Goal: Information Seeking & Learning: Learn about a topic

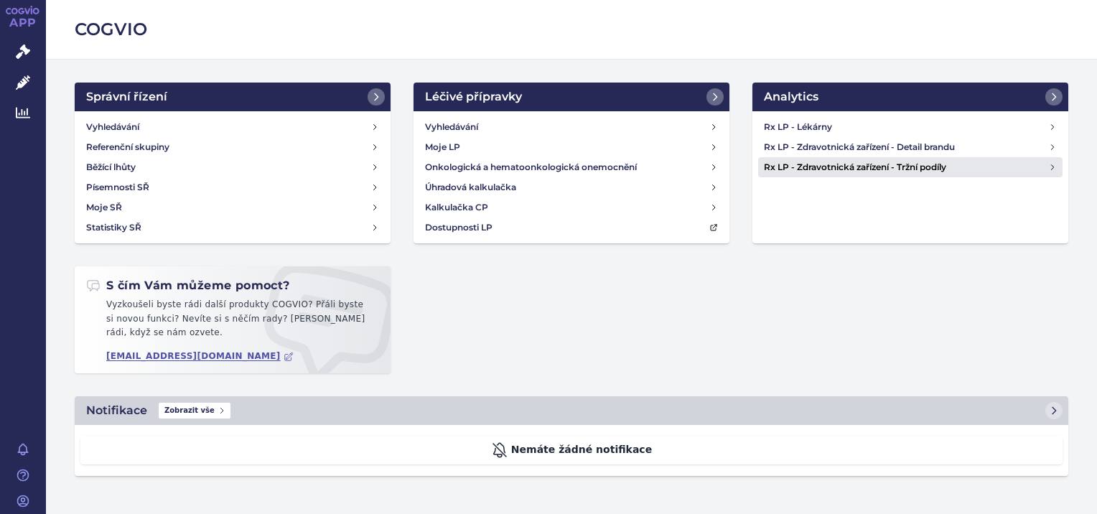
click at [913, 167] on h4 "Rx LP - Zdravotnická zařízení - Tržní podíly" at bounding box center [906, 167] width 284 height 14
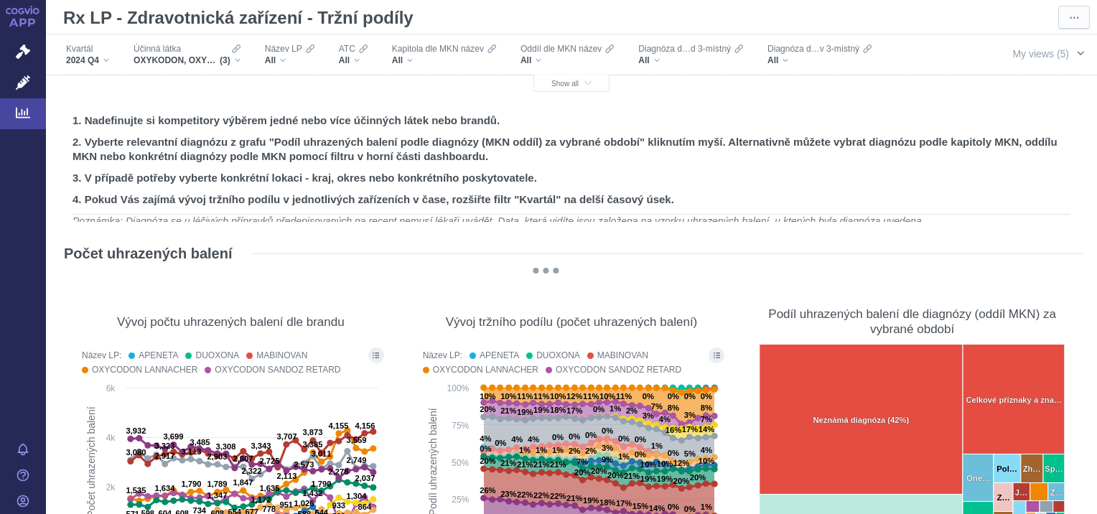
click at [1075, 55] on span "button" at bounding box center [1080, 52] width 11 height 11
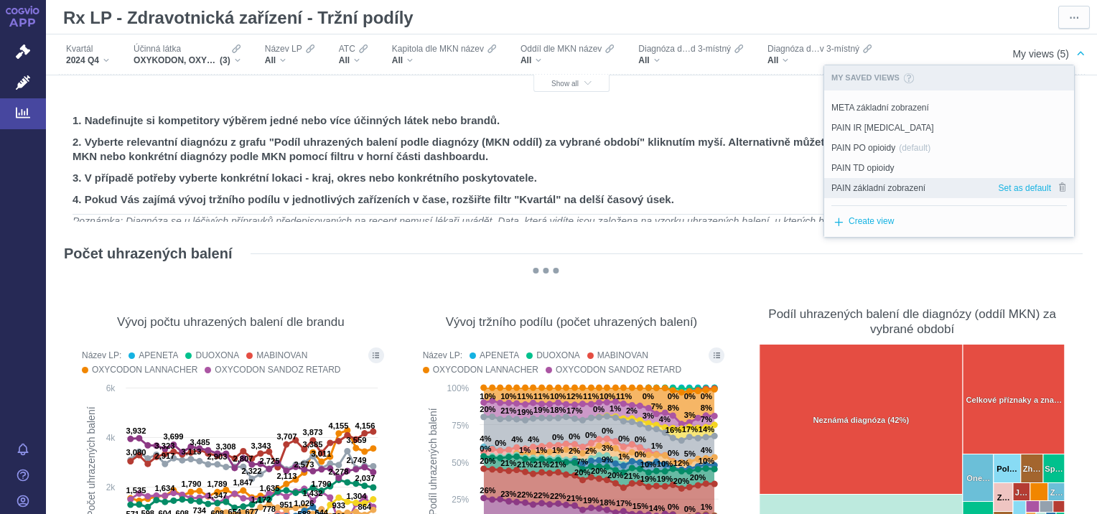
click at [888, 183] on span "PAIN základní zobrazení" at bounding box center [878, 188] width 94 height 13
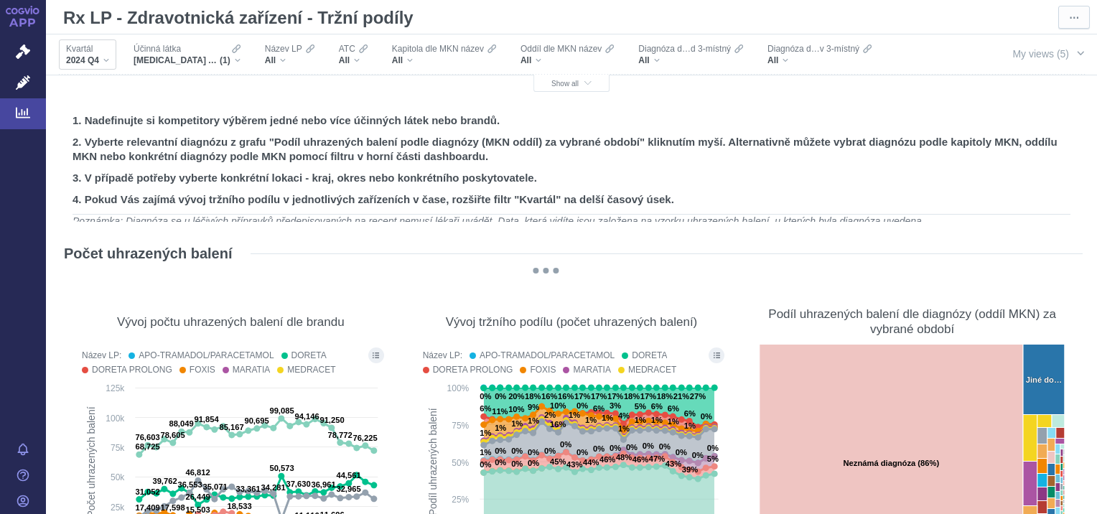
click at [103, 60] on div "2024 Q4" at bounding box center [87, 60] width 43 height 11
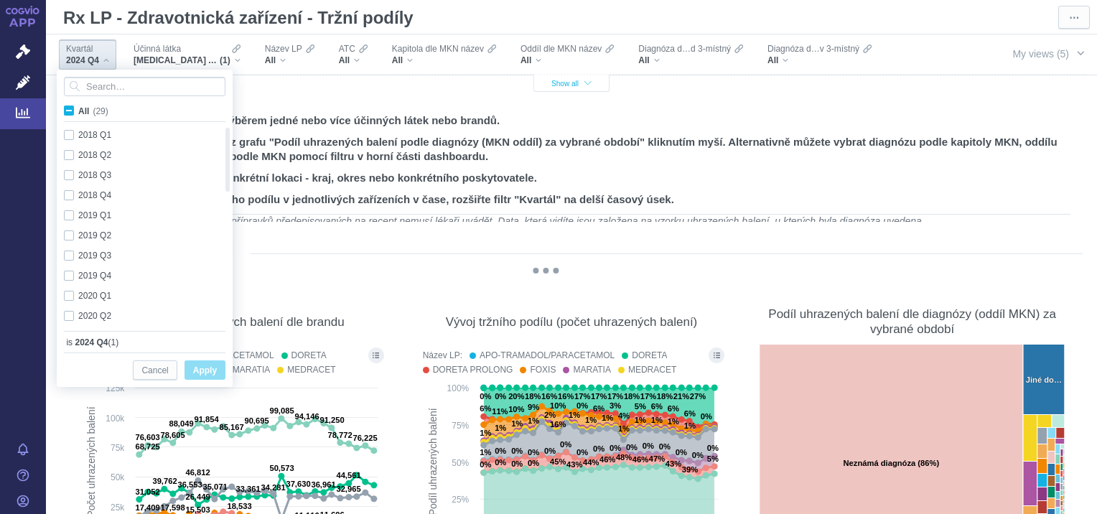
click at [584, 83] on icon "button" at bounding box center [587, 84] width 7 height 8
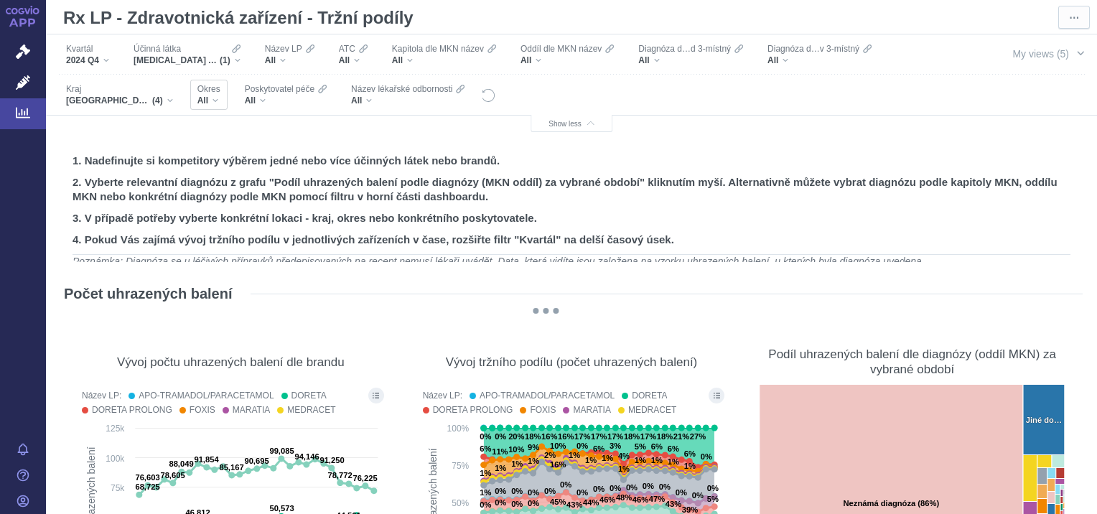
click at [217, 101] on div "All" at bounding box center [208, 100] width 23 height 11
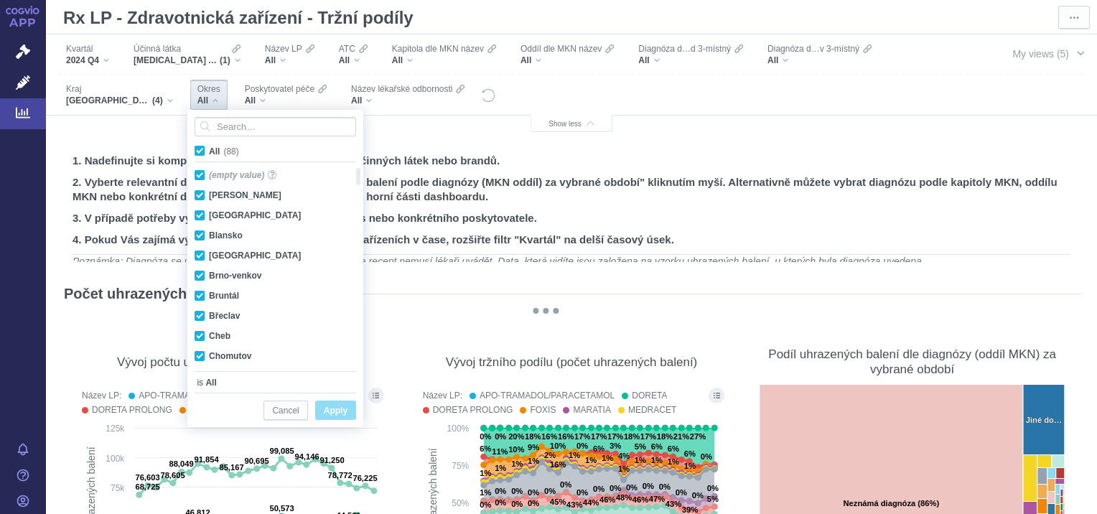
click at [209, 152] on span "All (88)" at bounding box center [224, 151] width 30 height 10
click at [209, 152] on input "All (88)" at bounding box center [213, 148] width 9 height 9
checkbox input "false"
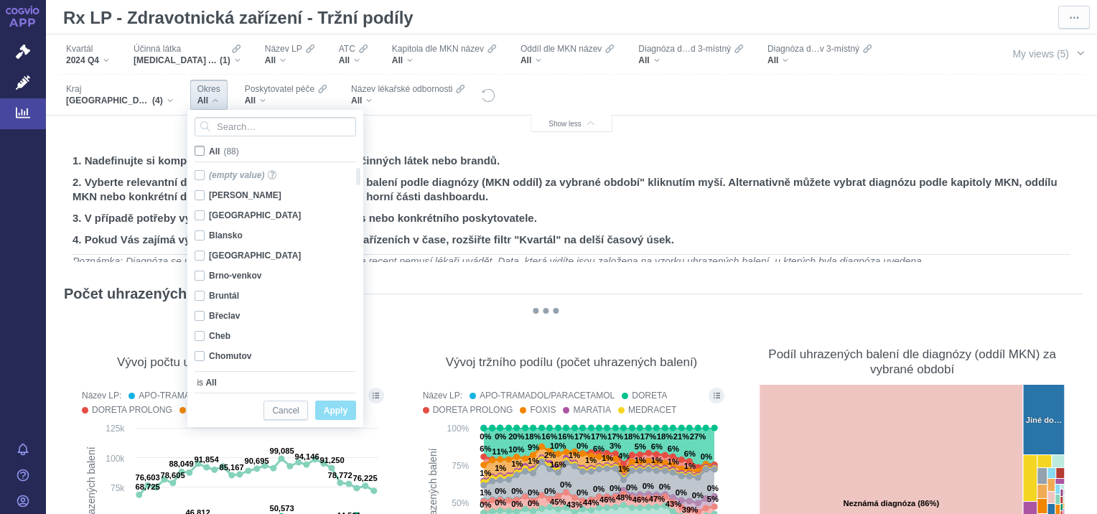
checkbox input "false"
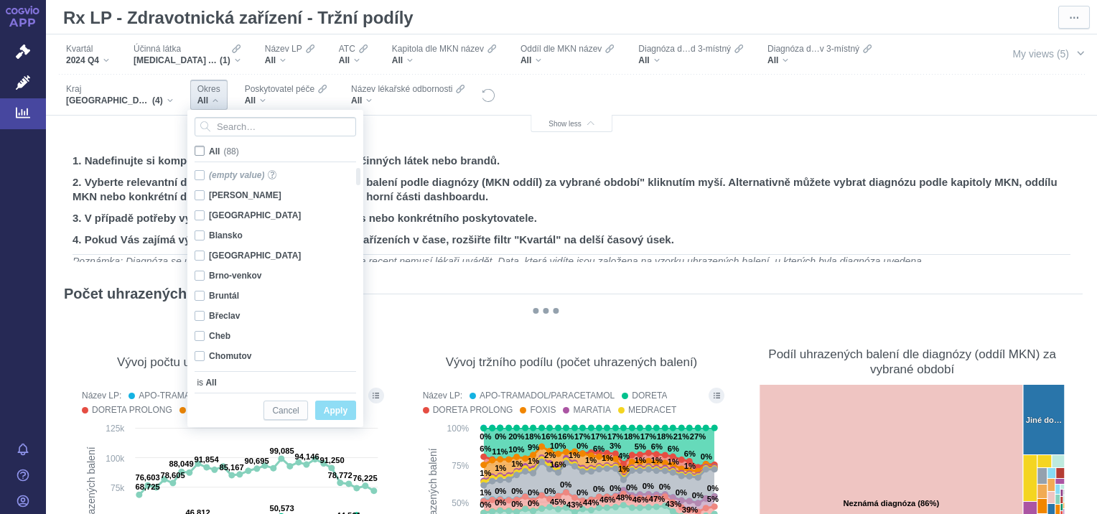
checkbox input "false"
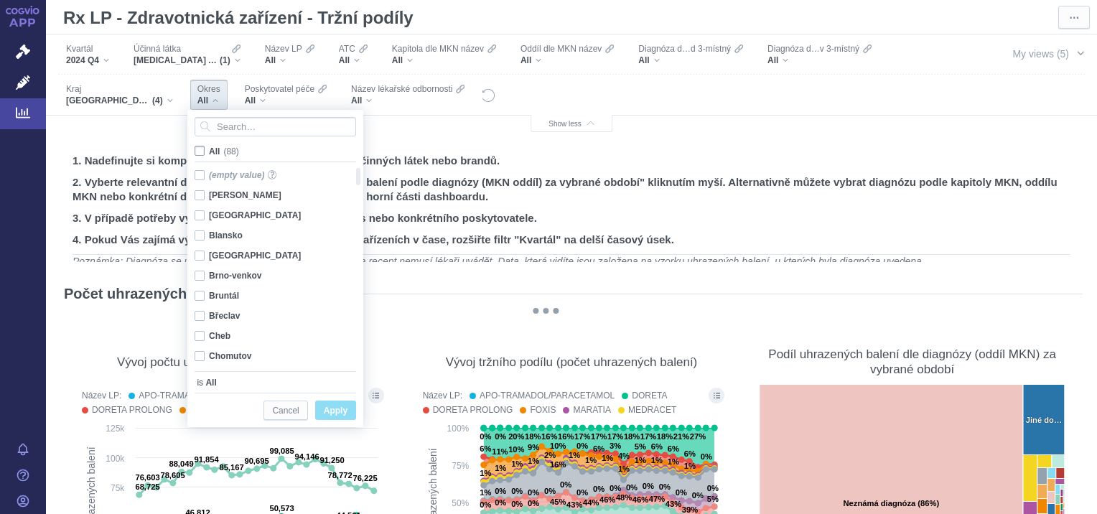
checkbox input "false"
click at [201, 235] on div "Blansko Only" at bounding box center [269, 235] width 165 height 20
checkbox input "true"
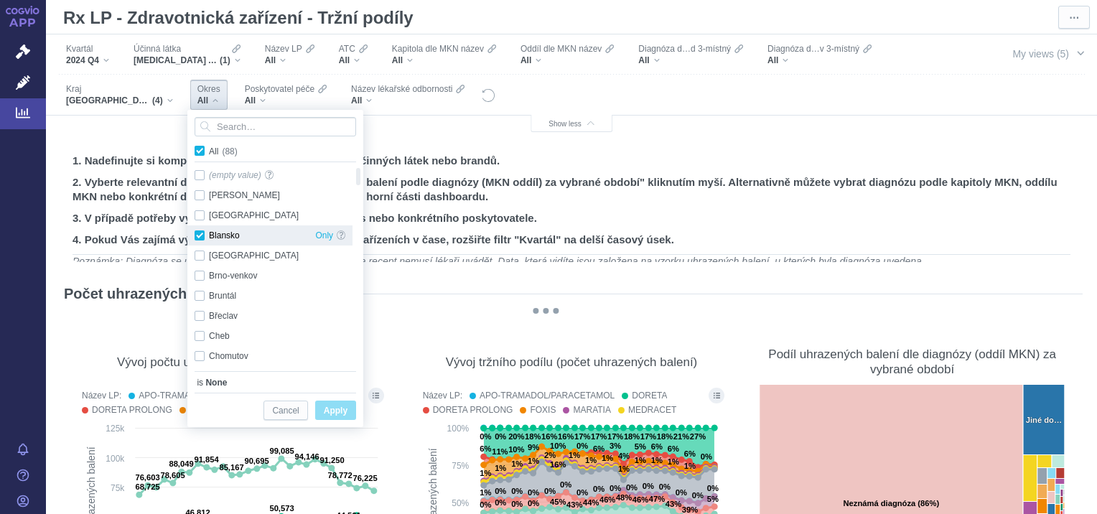
checkbox input "true"
click at [342, 408] on span "Apply" at bounding box center [336, 411] width 24 height 18
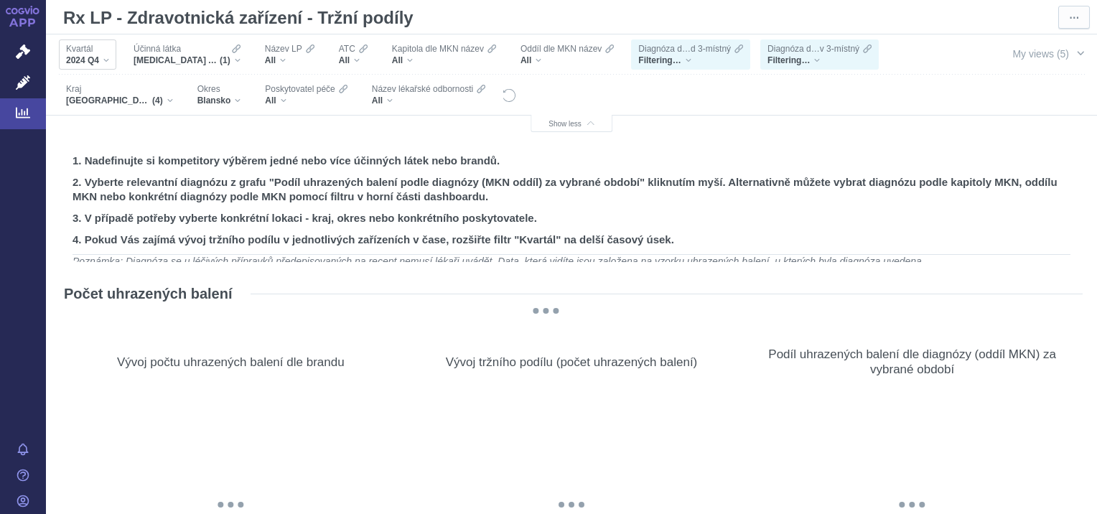
click at [105, 60] on div "2024 Q4" at bounding box center [87, 60] width 43 height 11
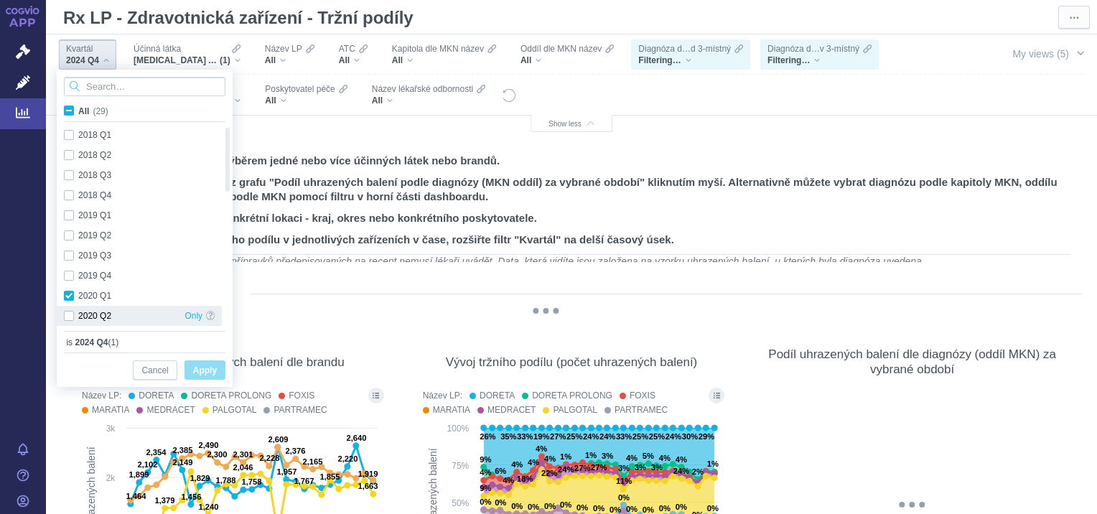
click at [213, 306] on div "2018 Q1 Only 2018 Q2 Only 2018 Q3 Only 2018 Q4 Only 2019 Q1 Only 2019 Q2 Only 2…" at bounding box center [145, 226] width 176 height 202
checkbox input "true"
drag, startPoint x: 231, startPoint y: 311, endPoint x: 231, endPoint y: 321, distance: 10.1
click at [231, 321] on div at bounding box center [227, 225] width 11 height 201
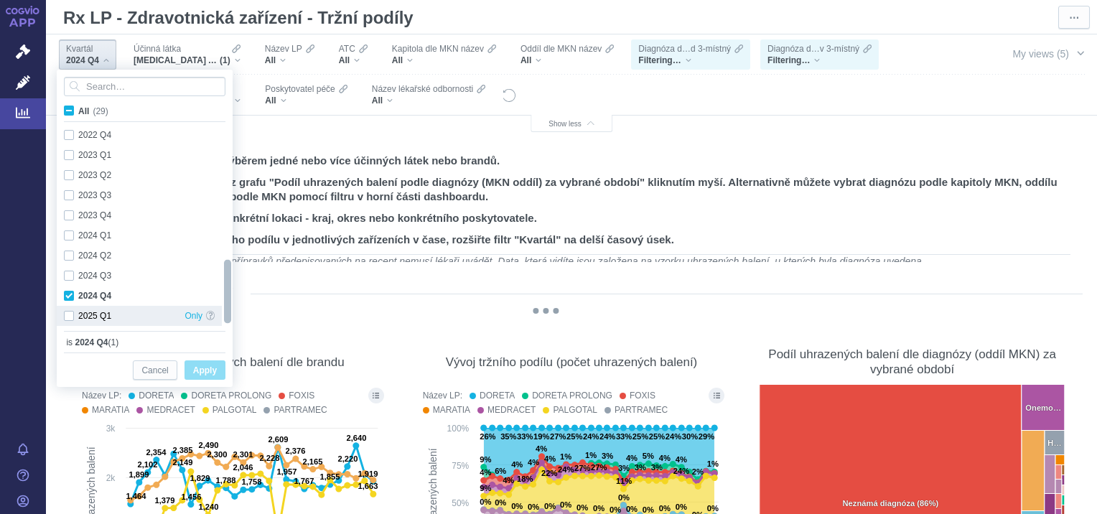
click at [68, 317] on div "2025 Q1 Only" at bounding box center [139, 316] width 165 height 20
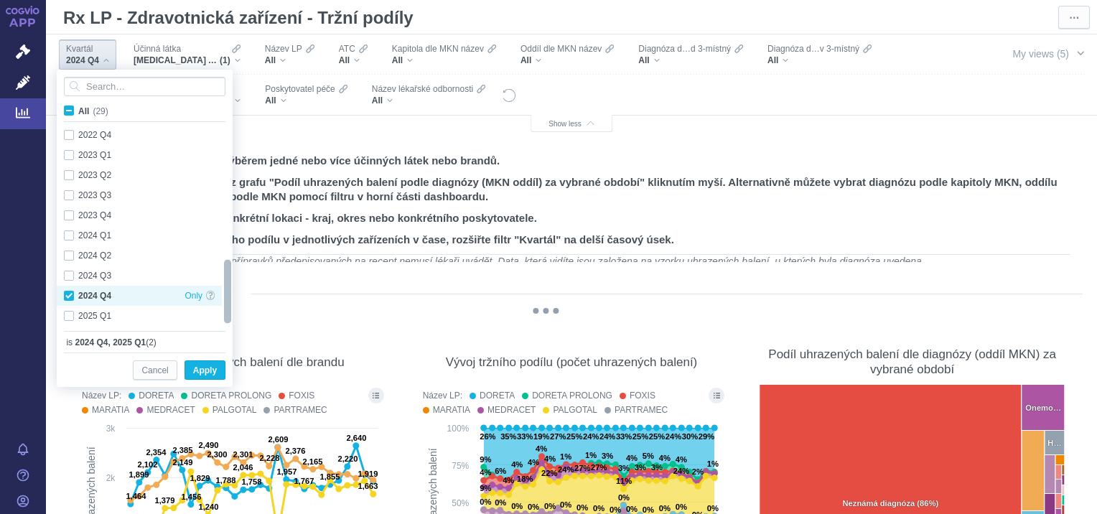
click at [68, 294] on div "2024 Q4 Only" at bounding box center [139, 296] width 165 height 20
click at [101, 319] on div "2025 Q1 Only" at bounding box center [139, 316] width 165 height 20
checkbox input "true"
click at [92, 314] on div "2025 Q1 Only" at bounding box center [139, 316] width 165 height 20
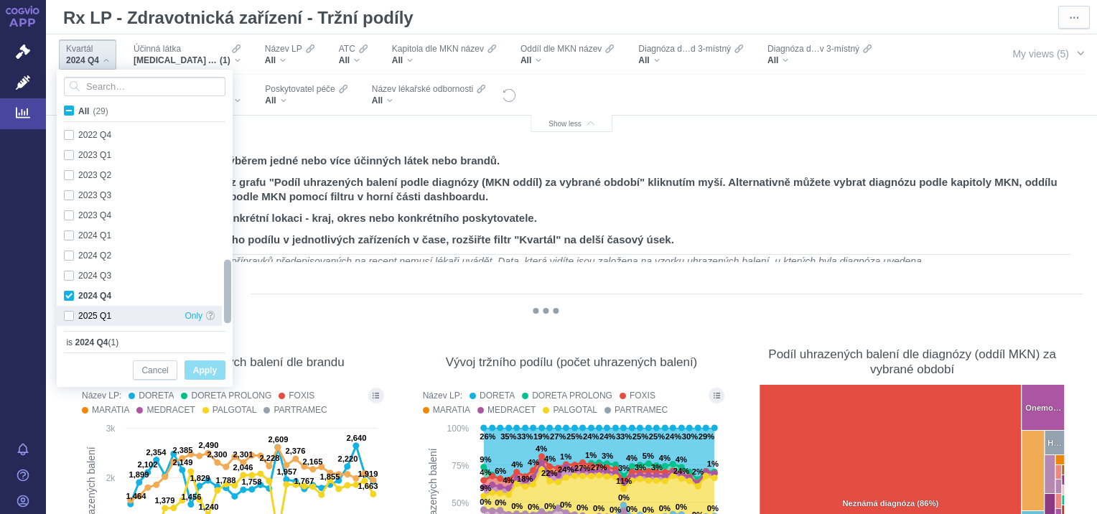
click at [70, 314] on div "2025 Q1 Only" at bounding box center [139, 316] width 165 height 20
checkbox input "true"
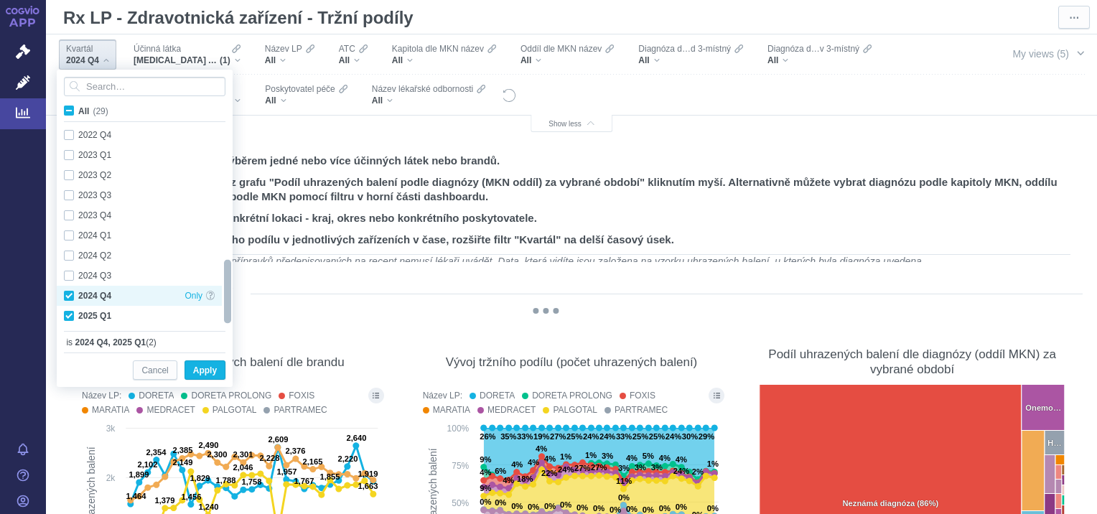
click at [66, 296] on div "2024 Q4 Only" at bounding box center [139, 296] width 165 height 20
checkbox input "false"
click at [210, 371] on span "Apply" at bounding box center [205, 371] width 24 height 18
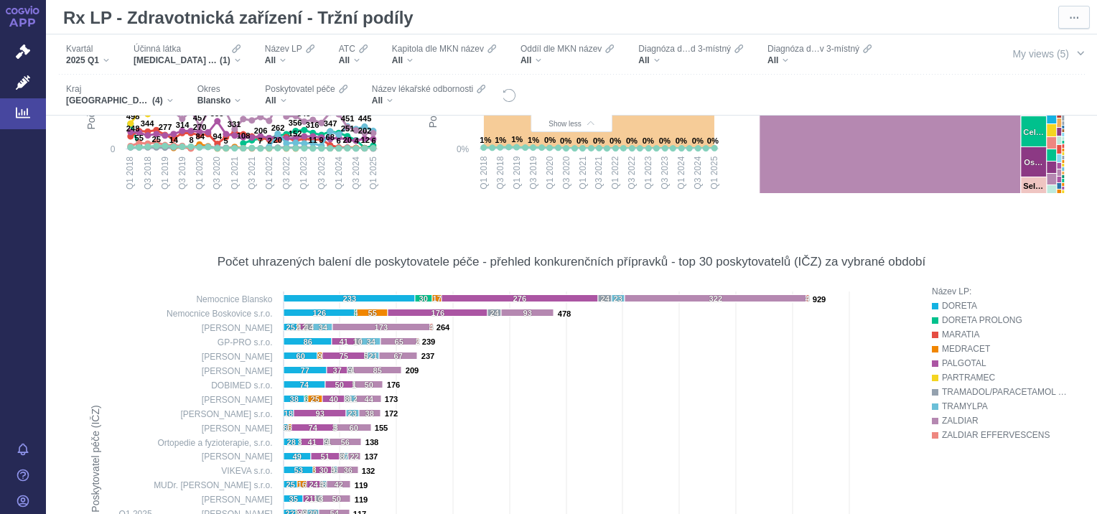
scroll to position [449, 0]
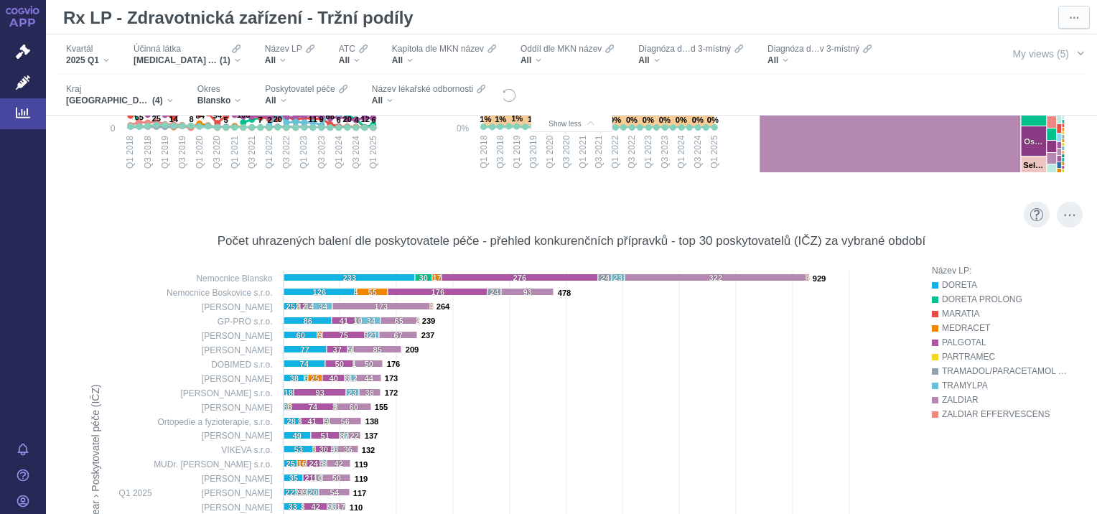
click at [641, 485] on rect at bounding box center [496, 513] width 832 height 499
drag, startPoint x: 465, startPoint y: 388, endPoint x: 546, endPoint y: 387, distance: 81.1
click at [546, 387] on rect at bounding box center [496, 513] width 832 height 499
click at [240, 98] on div "Blansko" at bounding box center [219, 100] width 44 height 11
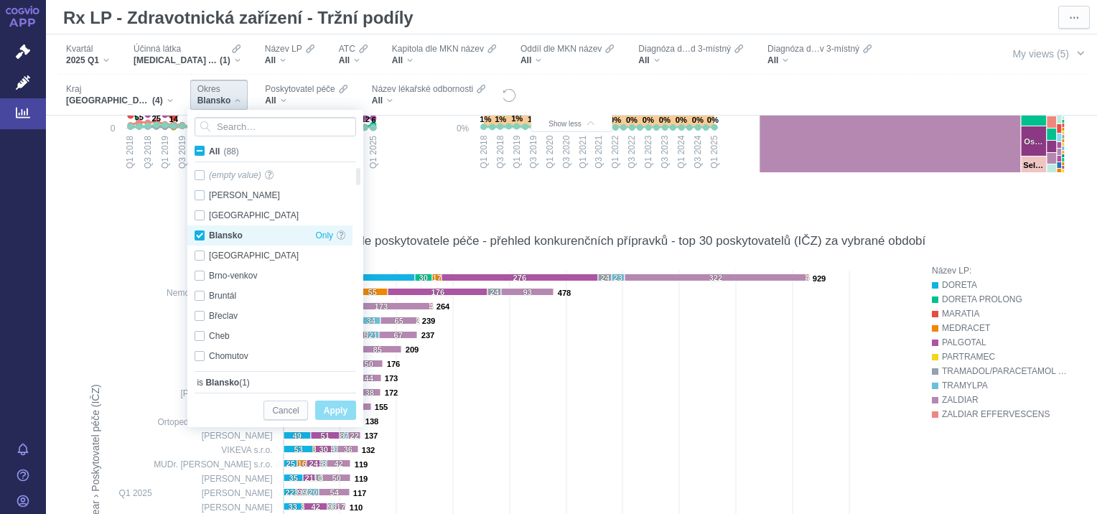
click at [202, 235] on div "Blansko Only" at bounding box center [269, 235] width 165 height 20
checkbox input "false"
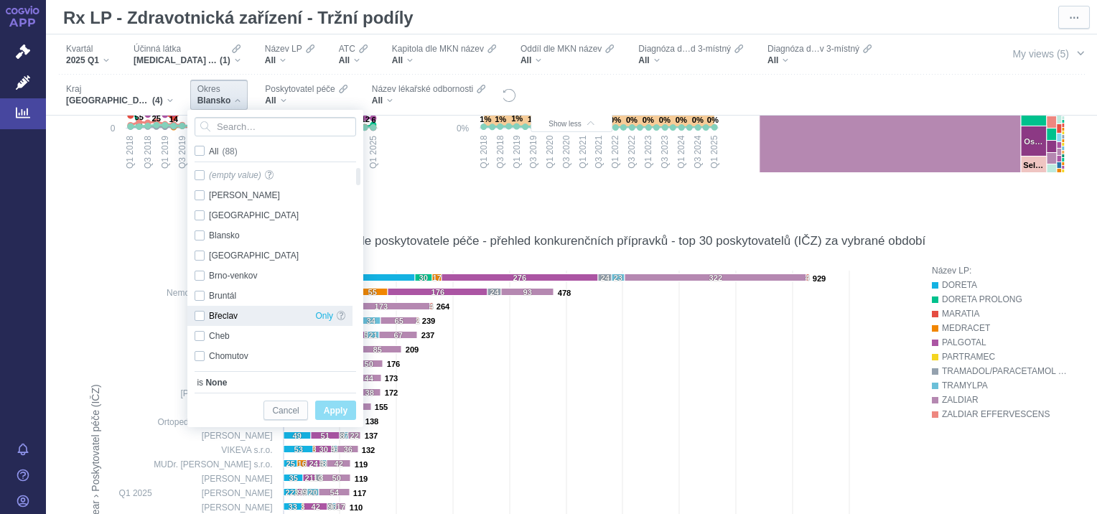
click at [197, 318] on div "Břeclav Only" at bounding box center [269, 316] width 165 height 20
checkbox input "true"
click at [329, 406] on span "Apply" at bounding box center [336, 411] width 24 height 18
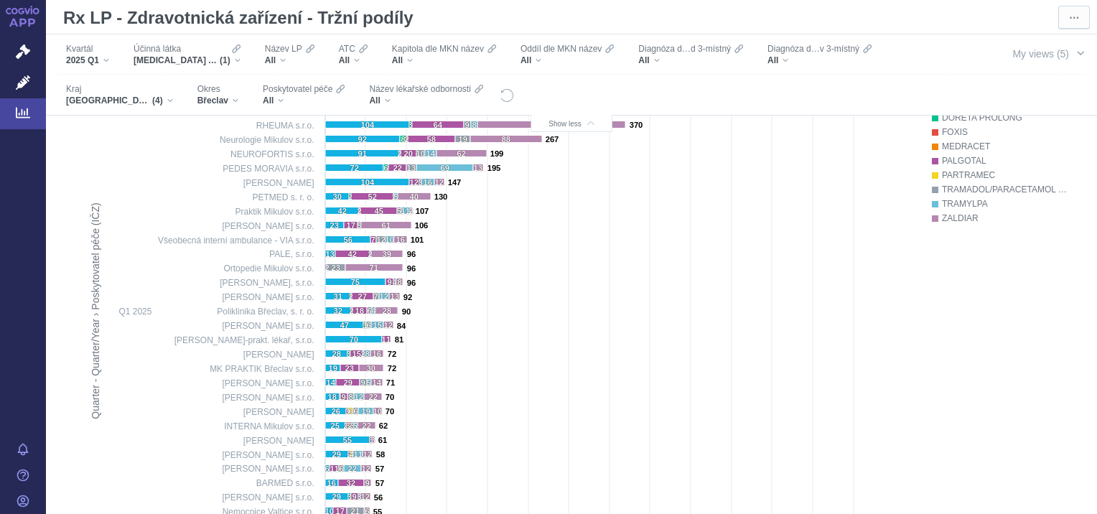
scroll to position [669, 0]
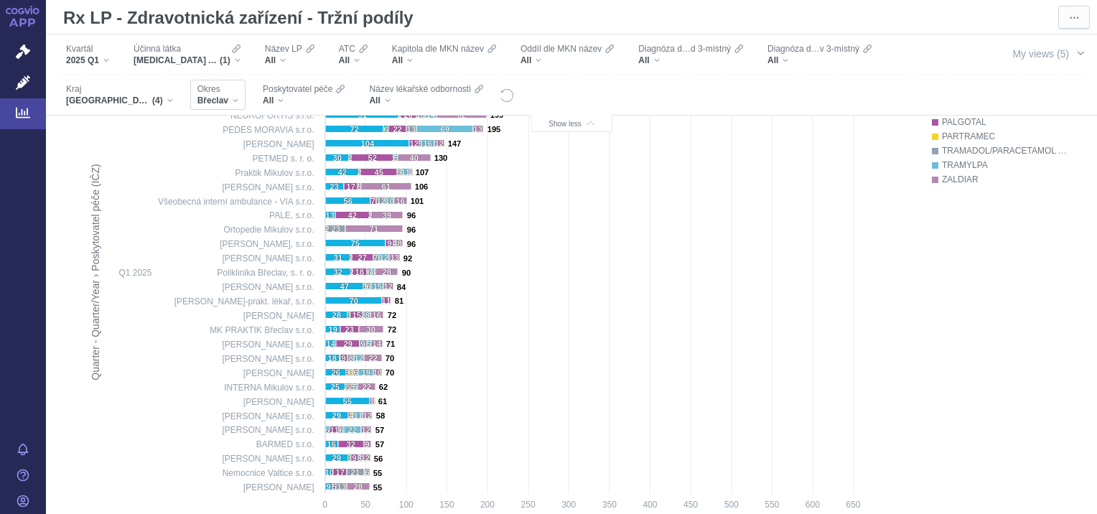
click at [236, 101] on div "Břeclav" at bounding box center [217, 100] width 41 height 11
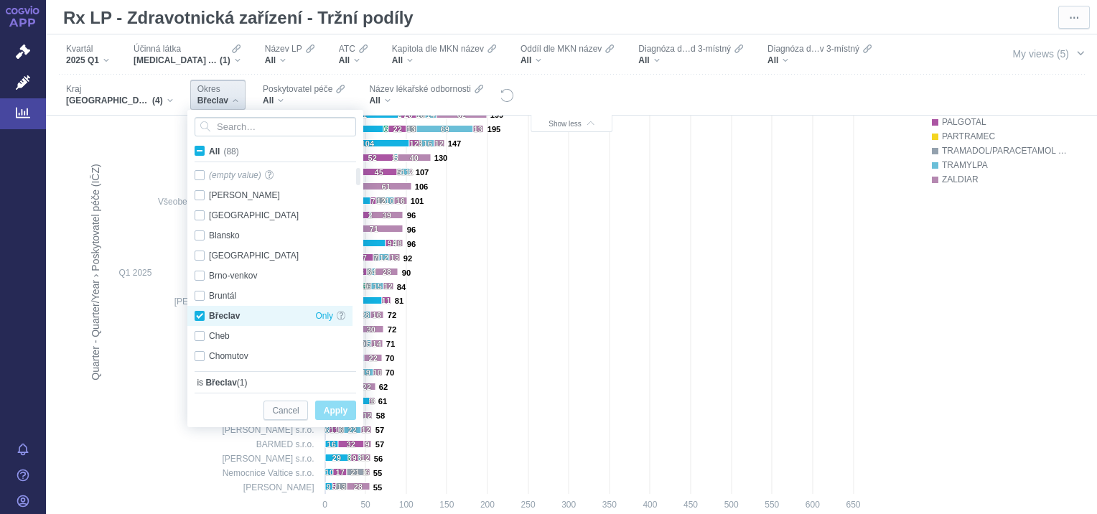
click at [199, 317] on div "Břeclav Only" at bounding box center [269, 316] width 165 height 20
checkbox input "false"
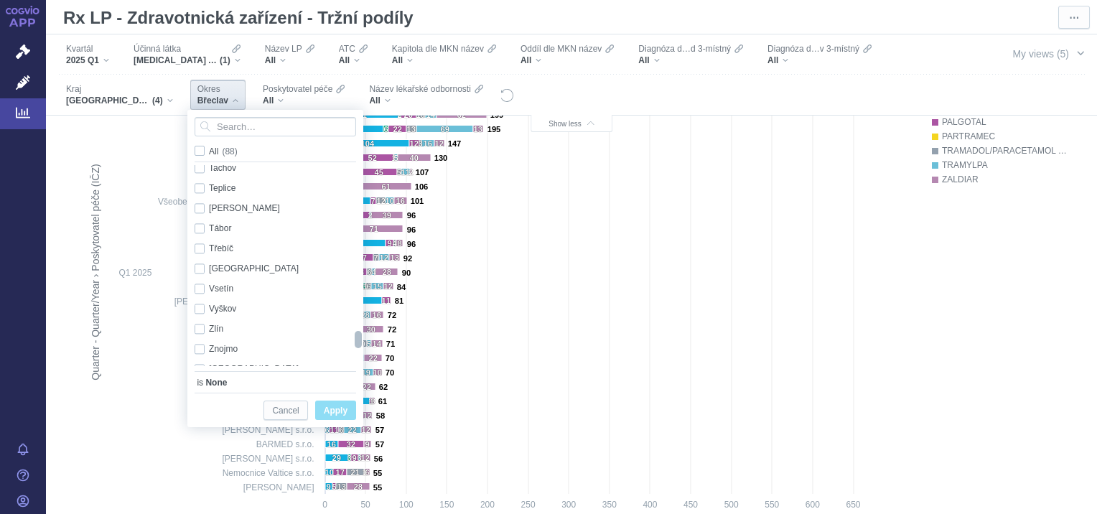
drag, startPoint x: 356, startPoint y: 180, endPoint x: 358, endPoint y: 343, distance: 163.0
click at [358, 343] on div at bounding box center [358, 339] width 10 height 17
click at [202, 312] on div "Vyškov Only" at bounding box center [269, 309] width 165 height 20
checkbox input "true"
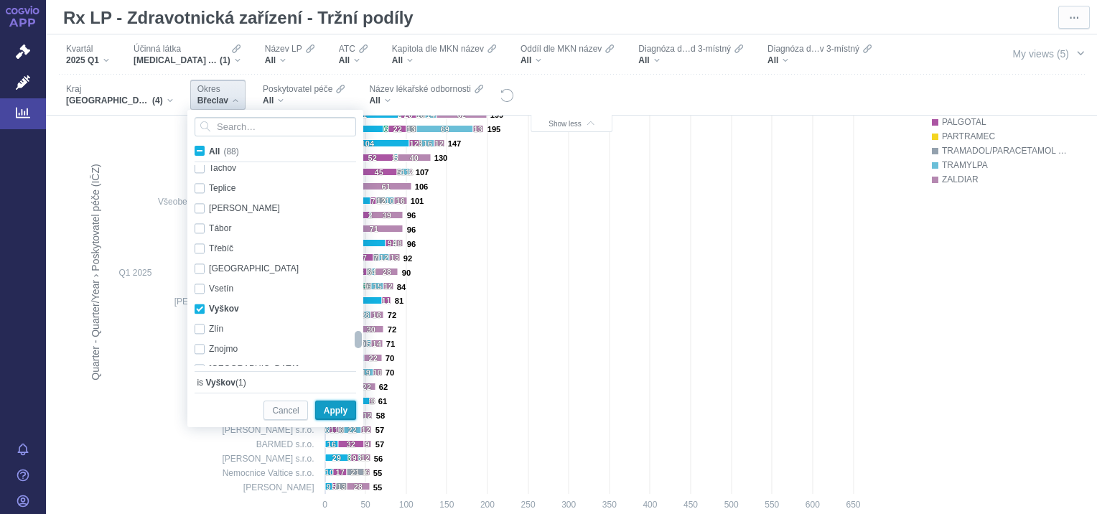
click at [336, 416] on span "Apply" at bounding box center [336, 411] width 24 height 18
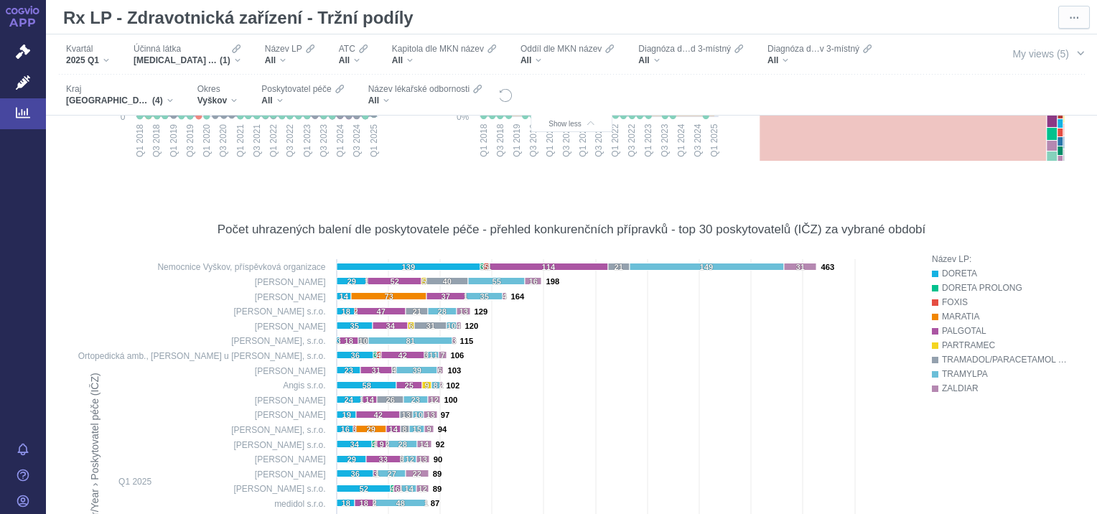
scroll to position [487, 0]
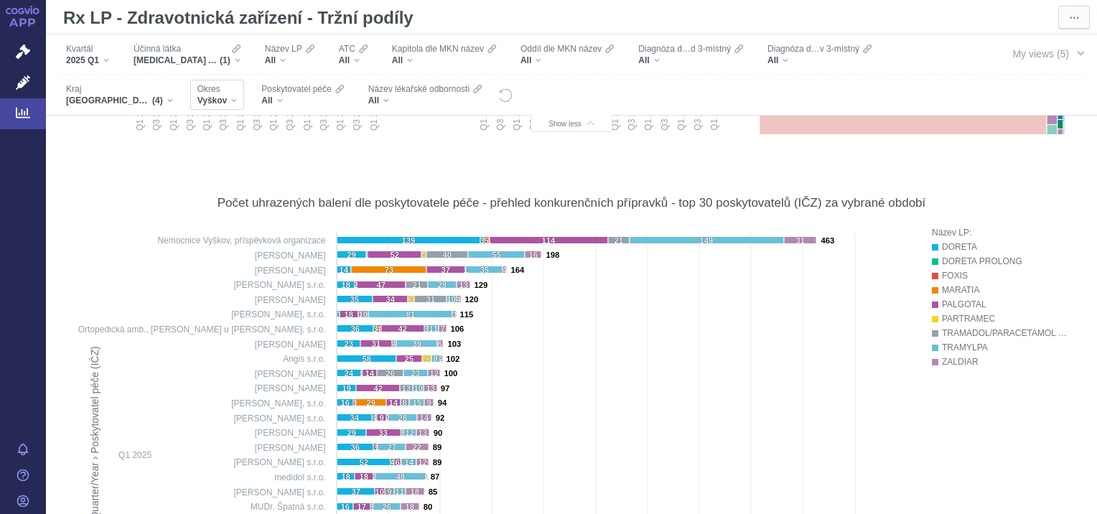
click at [233, 99] on div "Vyškov" at bounding box center [217, 100] width 40 height 11
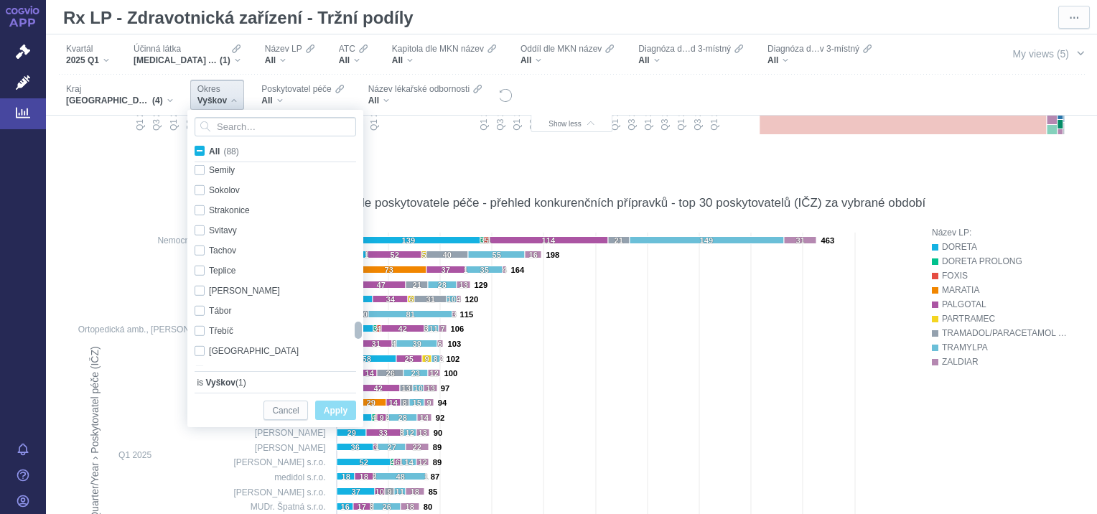
checkbox input "true"
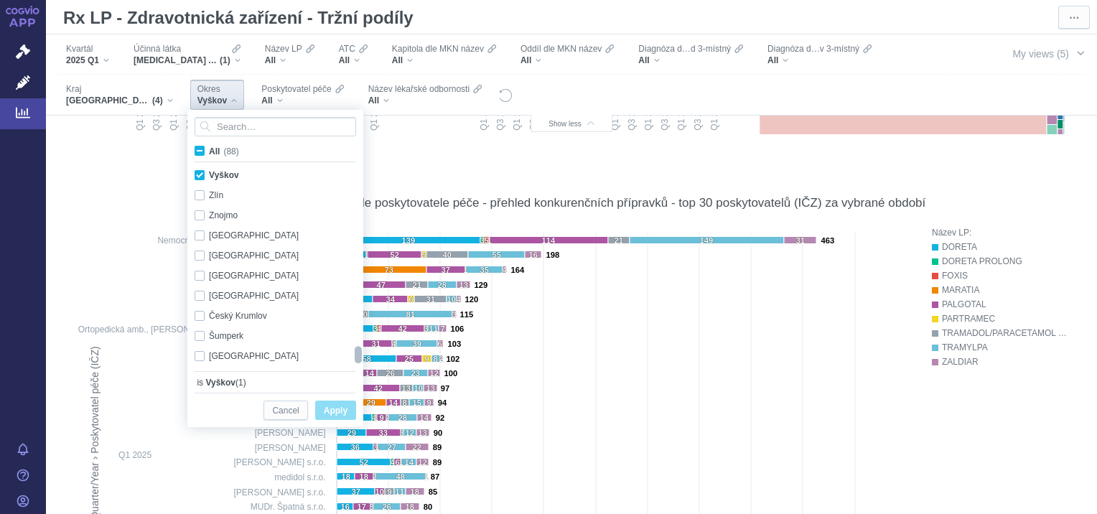
drag, startPoint x: 360, startPoint y: 174, endPoint x: 362, endPoint y: 365, distance: 191.0
click at [362, 365] on div at bounding box center [358, 265] width 11 height 201
click at [201, 173] on div "Vyškov Only" at bounding box center [269, 175] width 165 height 20
checkbox input "false"
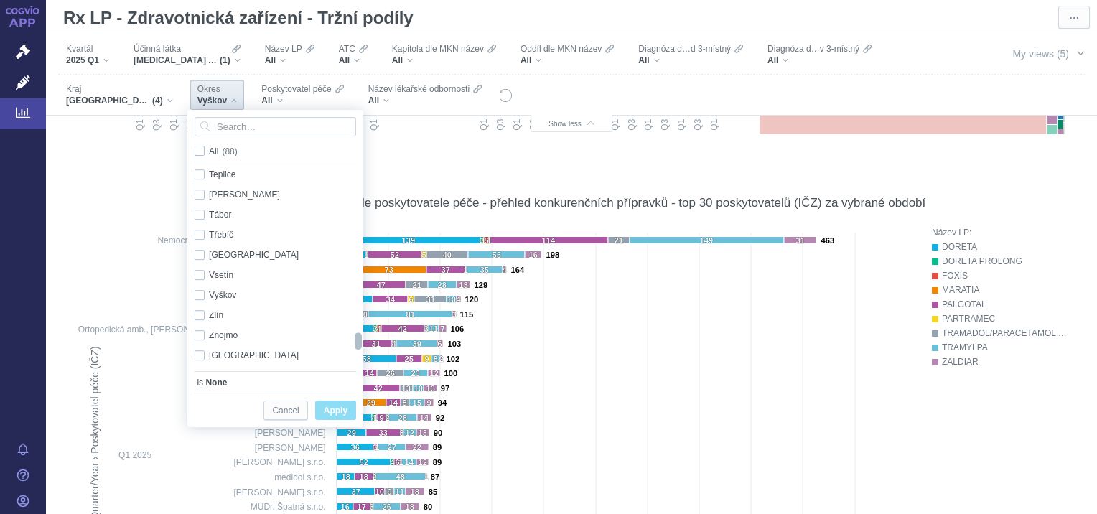
drag, startPoint x: 356, startPoint y: 354, endPoint x: 355, endPoint y: 340, distance: 13.7
click at [355, 340] on div at bounding box center [358, 340] width 10 height 17
click at [195, 257] on div "[GEOGRAPHIC_DATA] Only" at bounding box center [269, 255] width 165 height 20
checkbox input "true"
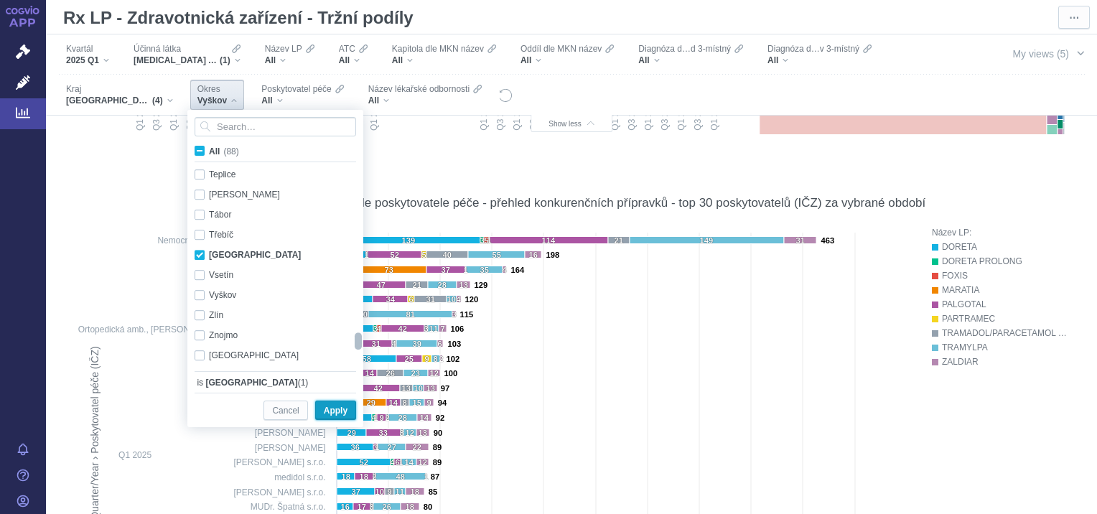
click at [327, 411] on span "Apply" at bounding box center [336, 411] width 24 height 18
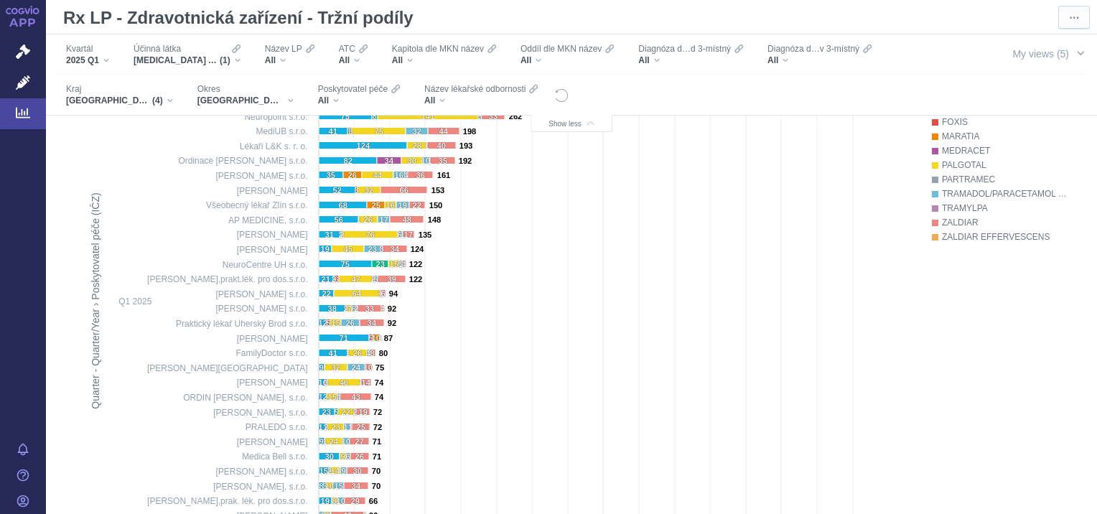
scroll to position [678, 0]
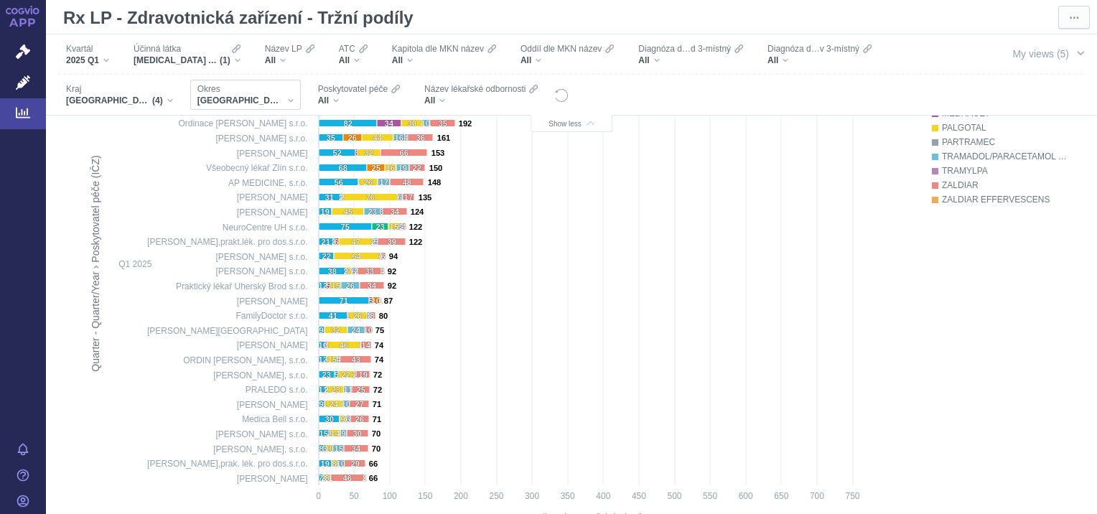
click at [274, 98] on div "[GEOGRAPHIC_DATA]" at bounding box center [245, 100] width 96 height 11
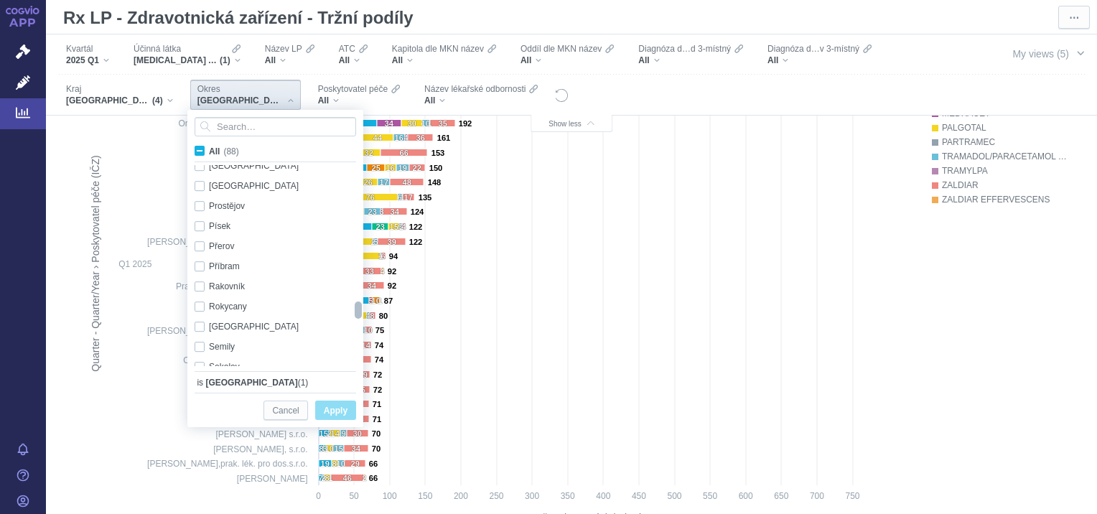
checkbox input "true"
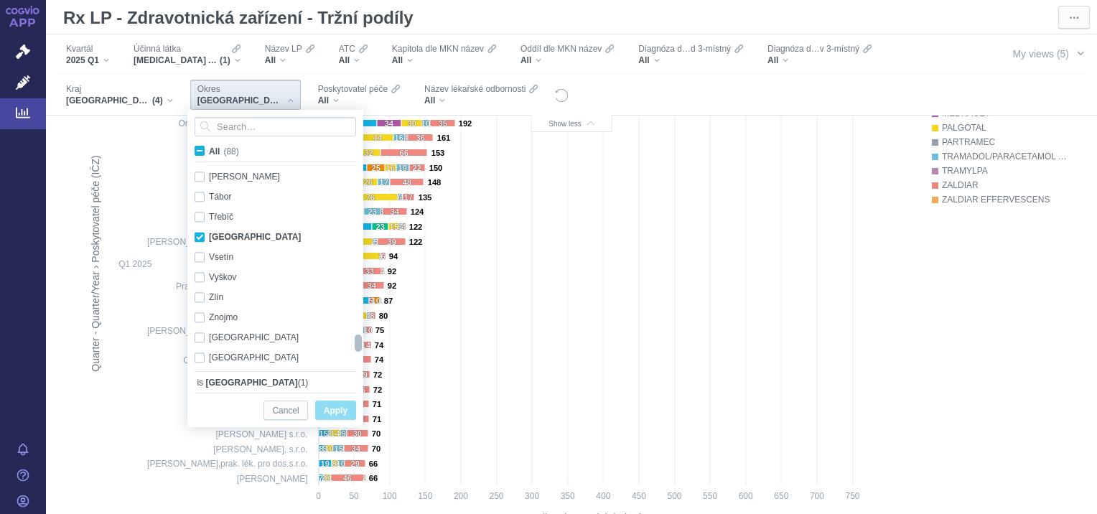
drag, startPoint x: 356, startPoint y: 172, endPoint x: 354, endPoint y: 339, distance: 166.6
click at [354, 339] on div at bounding box center [358, 343] width 10 height 17
click at [202, 236] on div "[GEOGRAPHIC_DATA] Only" at bounding box center [269, 238] width 165 height 20
checkbox input "false"
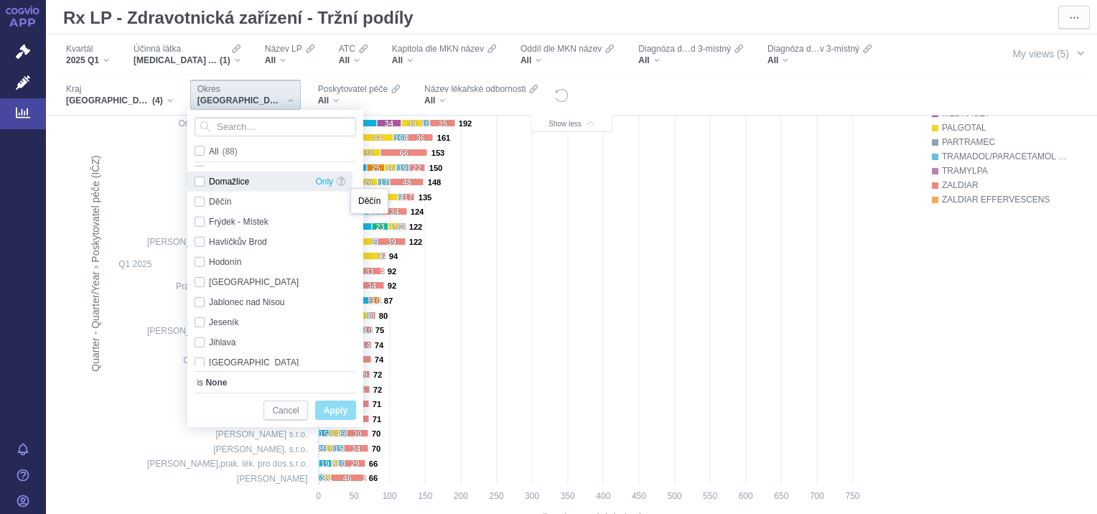
drag, startPoint x: 356, startPoint y: 339, endPoint x: 345, endPoint y: 197, distance: 142.6
click at [345, 197] on div "(empty value) Only Benešov Only [GEOGRAPHIC_DATA] Only [GEOGRAPHIC_DATA] Only […" at bounding box center [275, 266] width 176 height 202
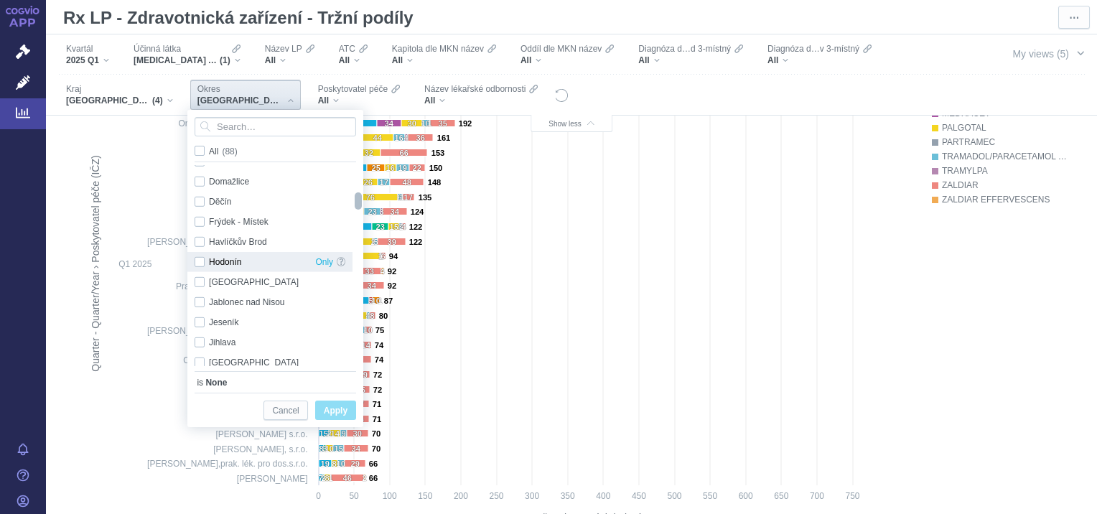
click at [200, 265] on div "Hodonín Only" at bounding box center [269, 262] width 165 height 20
checkbox input "true"
click at [327, 411] on span "Apply" at bounding box center [336, 411] width 24 height 18
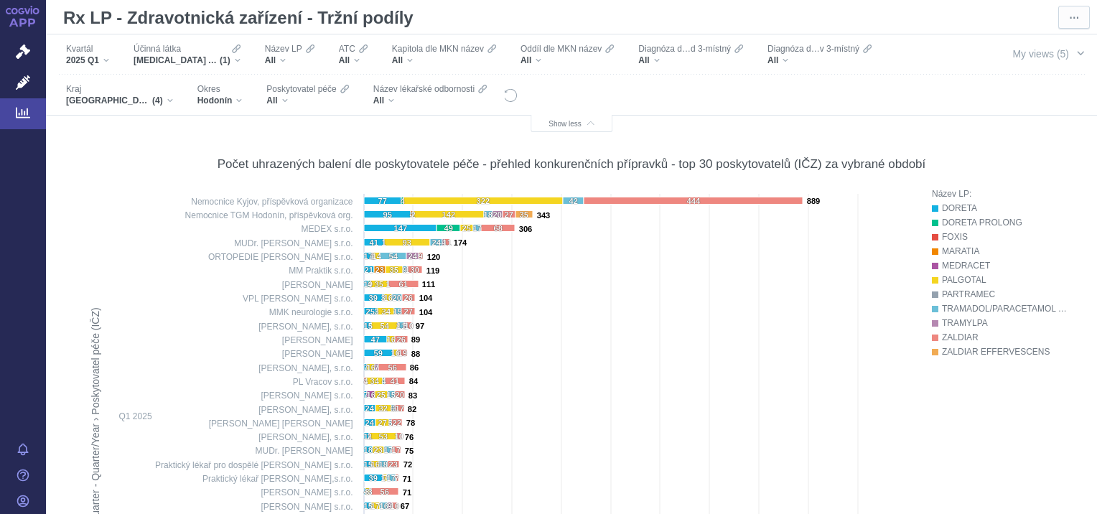
scroll to position [536, 0]
